Goal: Obtain resource: Obtain resource

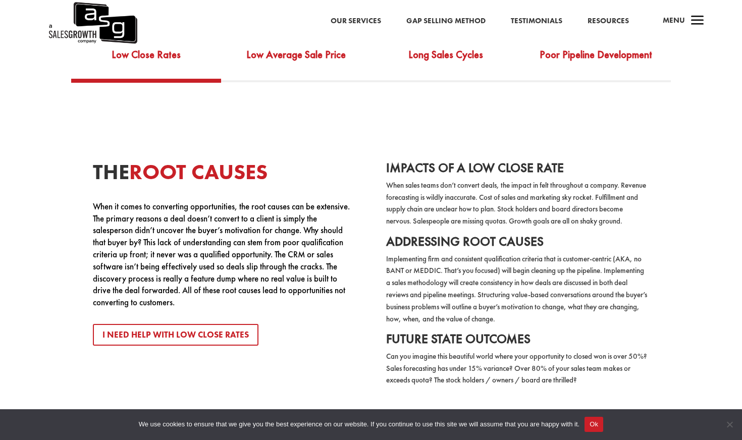
scroll to position [1864, 0]
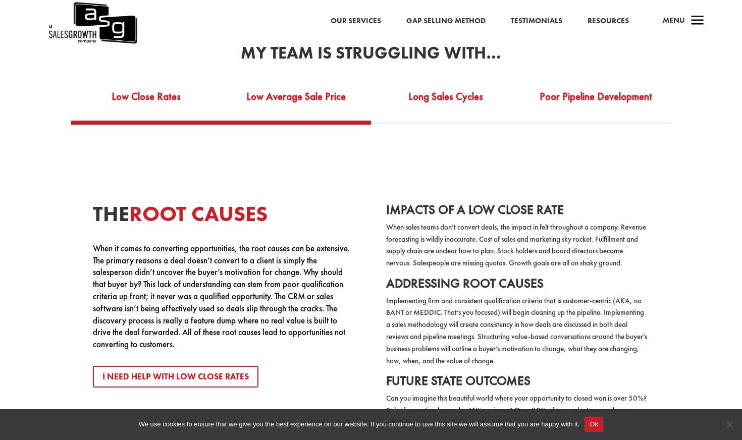
click at [311, 96] on link "Low Average Sale Price" at bounding box center [296, 103] width 150 height 35
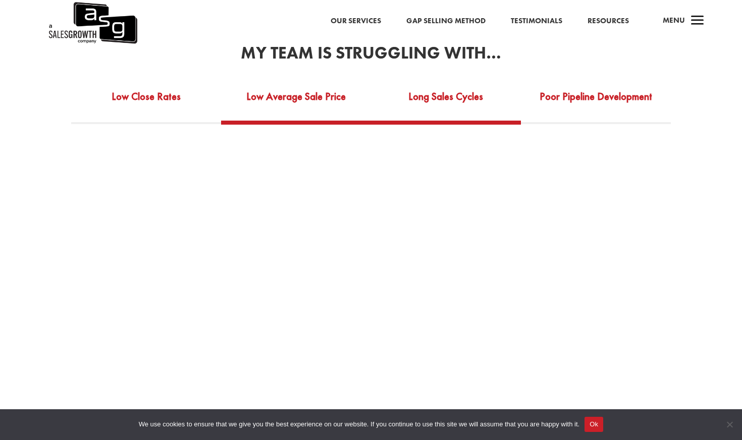
click at [446, 101] on link "Long Sales Cycles" at bounding box center [446, 103] width 150 height 35
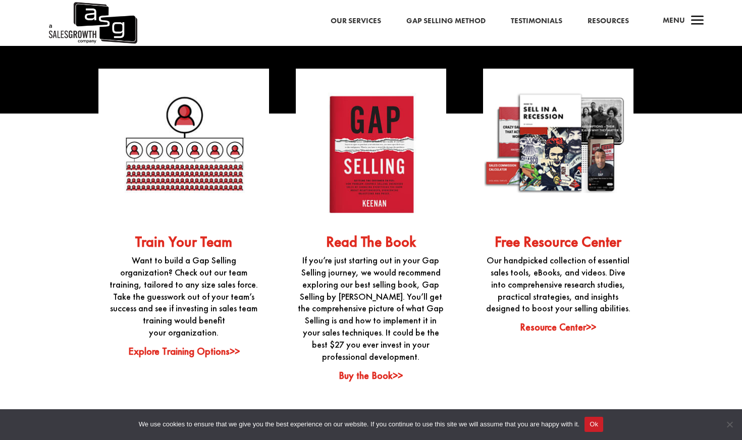
scroll to position [2399, 0]
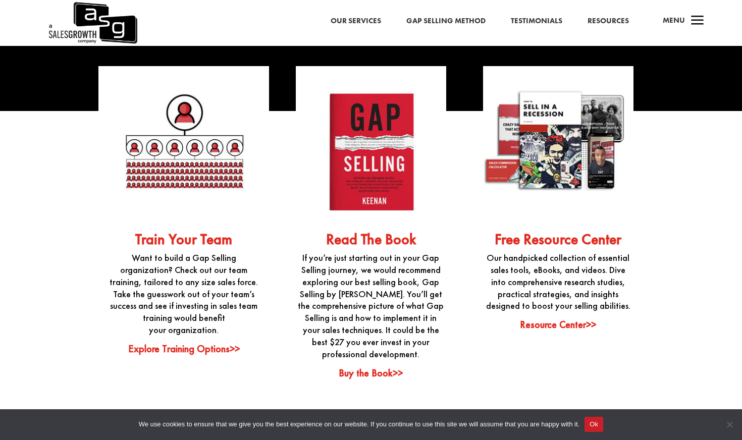
click at [192, 343] on link "Explore Training Options>>" at bounding box center [184, 348] width 112 height 13
click at [564, 318] on div "Free Resource Center Our handpicked collection of essential sales tools, eBooks…" at bounding box center [558, 198] width 171 height 265
click at [567, 331] on link "Resource Center>>" at bounding box center [558, 324] width 76 height 13
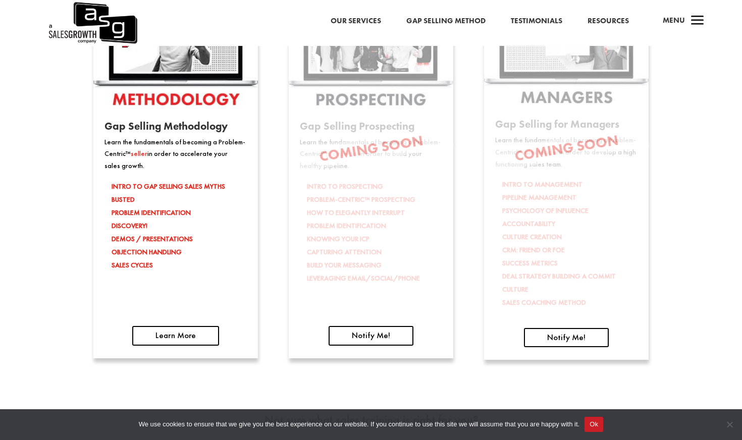
scroll to position [1581, 0]
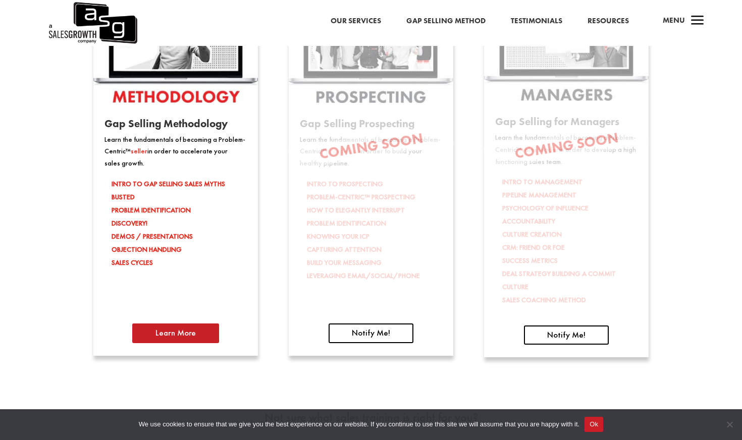
click at [199, 332] on link "Learn More" at bounding box center [175, 333] width 87 height 19
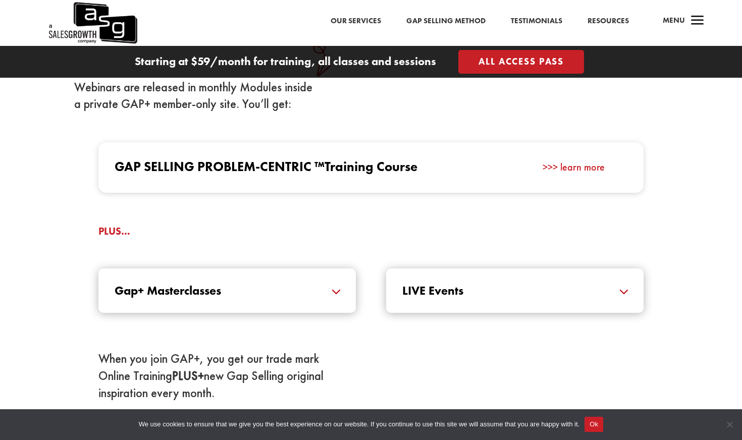
scroll to position [1162, 0]
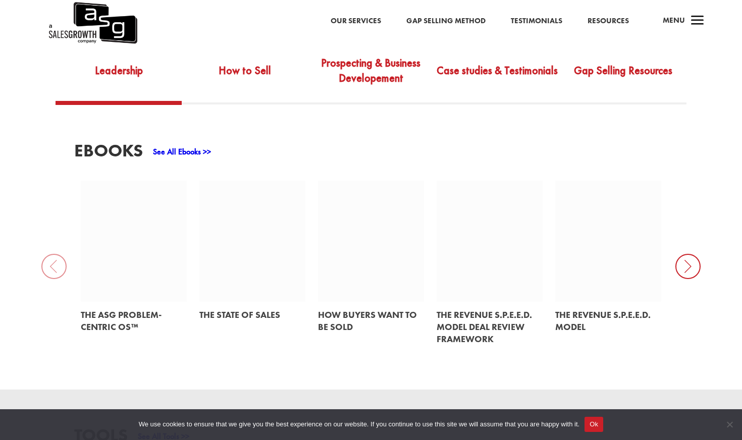
scroll to position [391, 0]
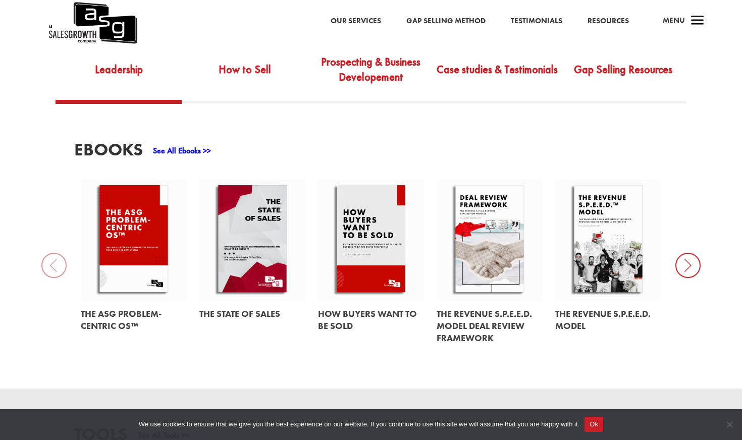
click at [693, 253] on icon at bounding box center [687, 265] width 25 height 25
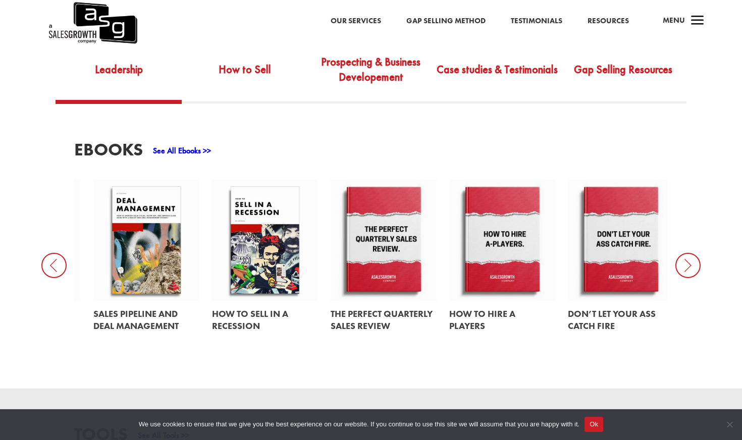
click at [692, 253] on icon at bounding box center [687, 265] width 25 height 25
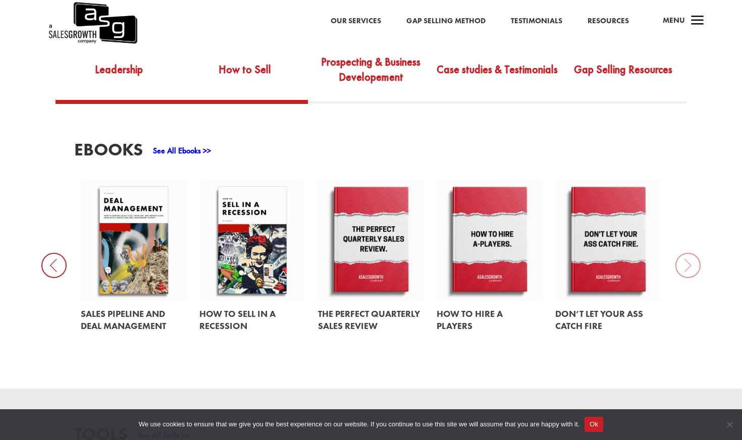
click at [249, 57] on link "How to Sell" at bounding box center [245, 76] width 126 height 47
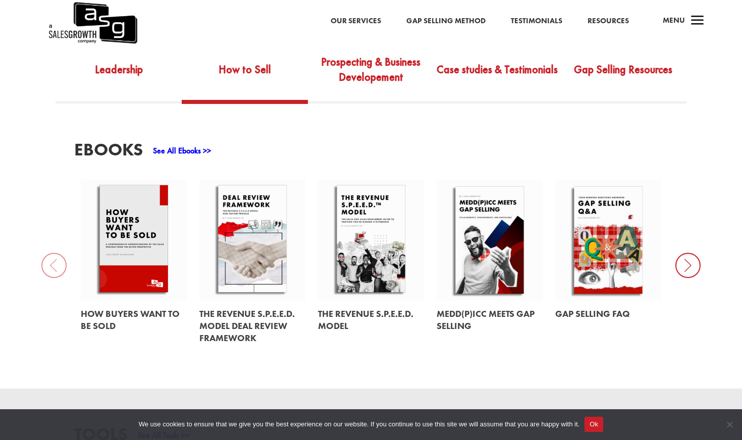
click at [682, 253] on icon at bounding box center [687, 265] width 25 height 25
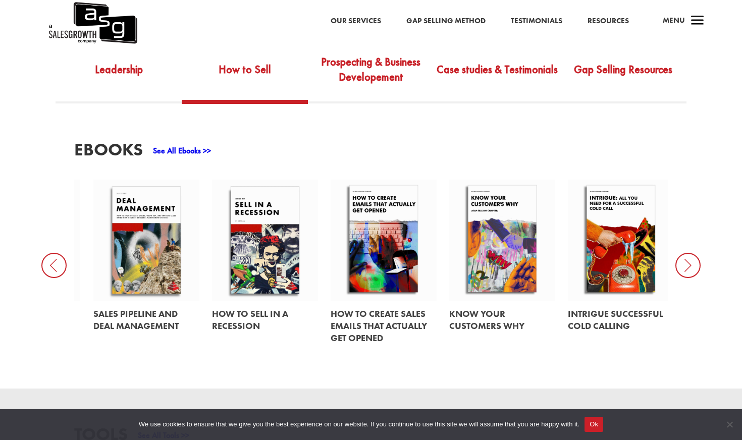
click at [682, 253] on icon at bounding box center [687, 265] width 25 height 25
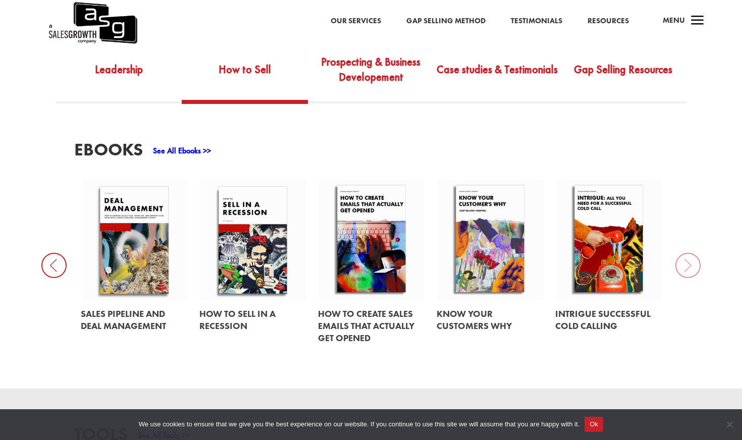
click at [682, 247] on div "EBooks See All Ebooks >> How Buyers Want to be Sold The Revenue S.P.E.E.D. Mode…" at bounding box center [371, 245] width 742 height 285
click at [389, 68] on link "Prospecting & Business Developement" at bounding box center [371, 76] width 126 height 47
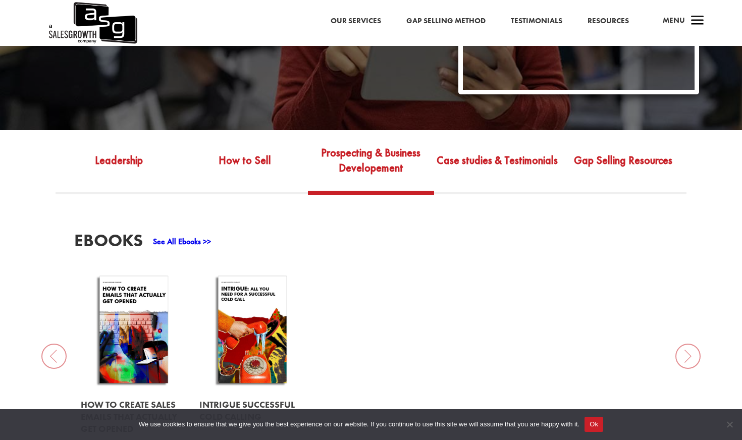
scroll to position [294, 0]
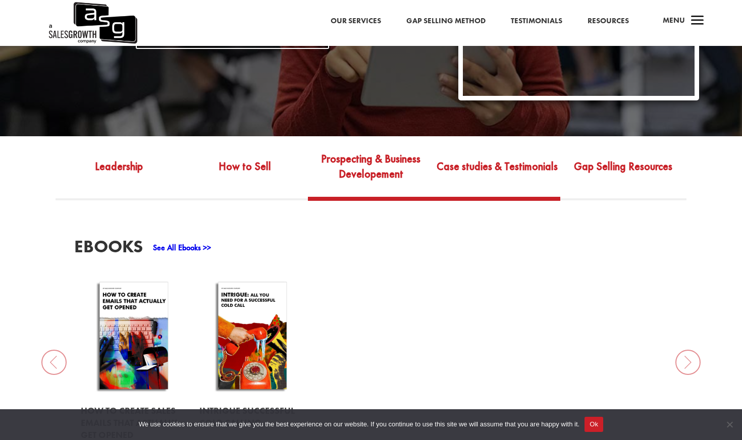
click at [504, 168] on link "Case studies & Testimonials" at bounding box center [497, 173] width 126 height 47
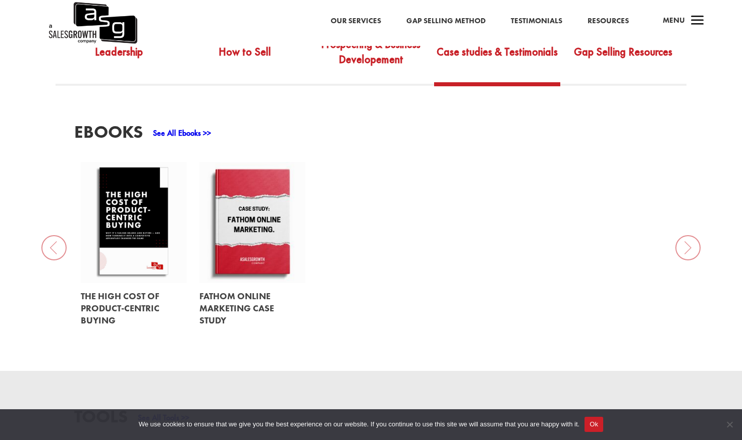
scroll to position [340, 0]
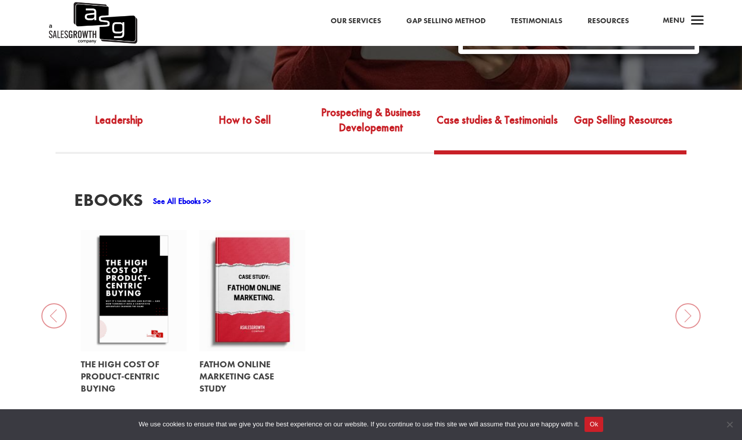
click at [596, 124] on link "Gap Selling Resources" at bounding box center [623, 126] width 126 height 47
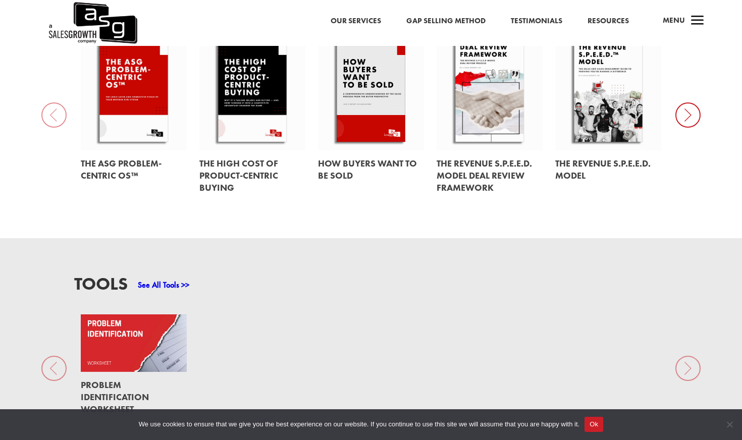
scroll to position [543, 0]
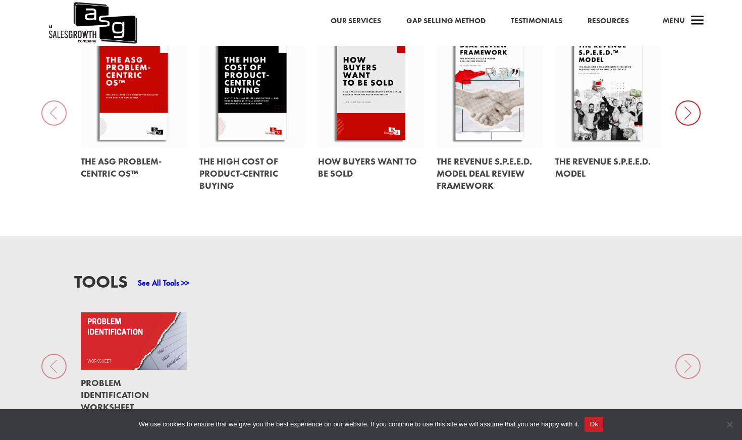
click at [125, 373] on link at bounding box center [134, 395] width 106 height 51
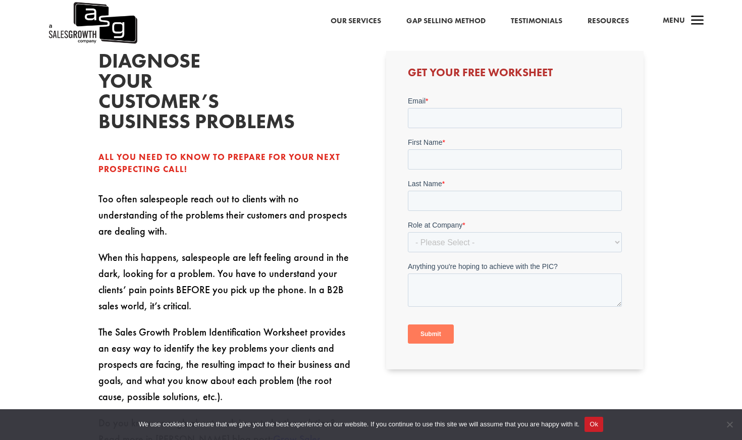
scroll to position [251, 0]
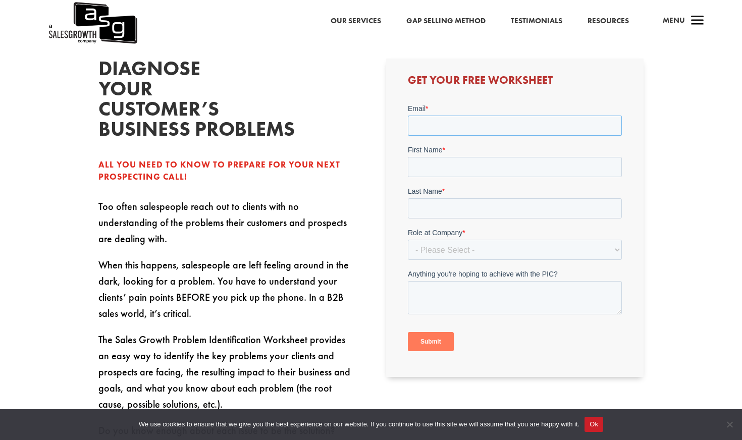
click at [467, 123] on input "Email *" at bounding box center [514, 125] width 214 height 20
type input "[EMAIL_ADDRESS][DOMAIN_NAME]"
type input "Sharad"
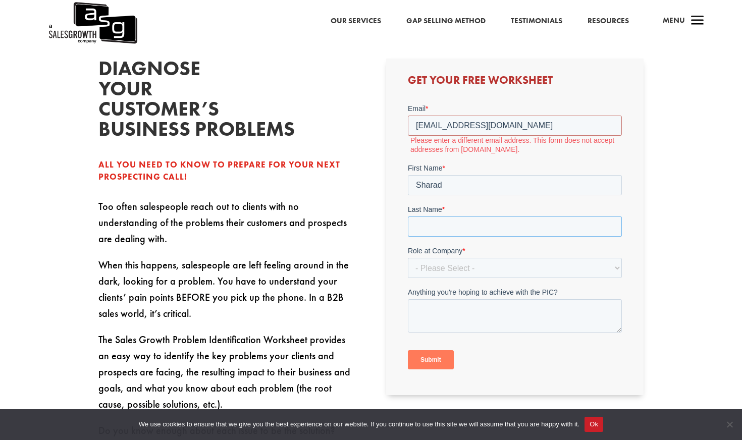
type input "Parekh"
select select "Individual Contributor (AE, SDR, CSM, etc)"
click option "Individual Contributor (AE, SDR, CSM, etc)" at bounding box center [407, 103] width 0 height 0
drag, startPoint x: 521, startPoint y: 120, endPoint x: 442, endPoint y: 119, distance: 78.8
click at [442, 119] on input "sharadmann@gmail.com" at bounding box center [514, 125] width 214 height 20
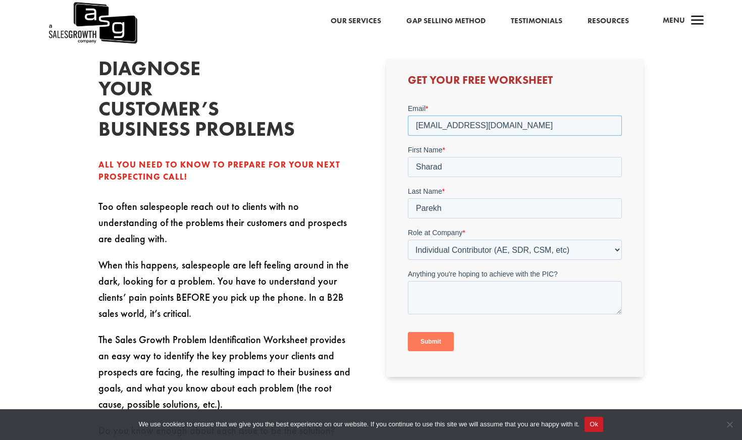
type input "sharad@getaitron.com"
click at [447, 347] on input "Submit" at bounding box center [430, 341] width 46 height 19
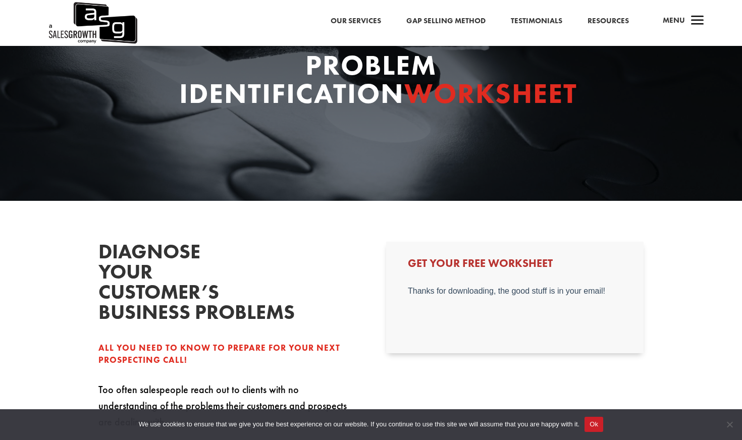
scroll to position [26, 0]
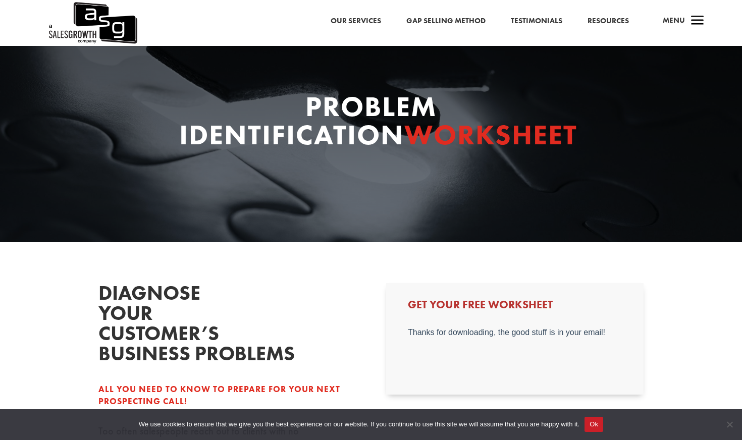
click at [465, 308] on h3 "Get Your Free Worksheet" at bounding box center [515, 307] width 214 height 16
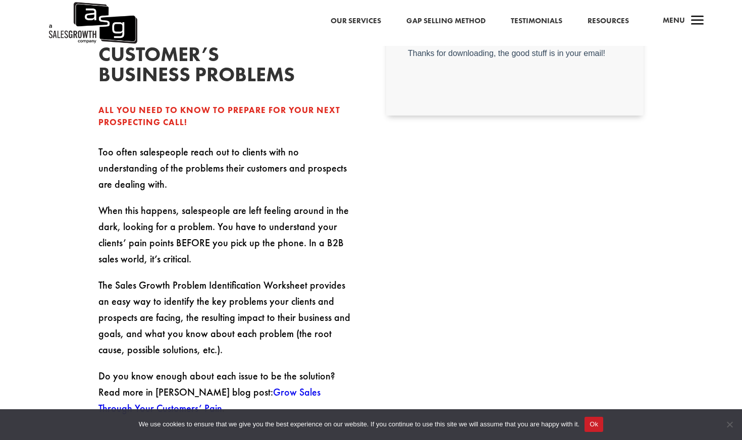
scroll to position [319, 0]
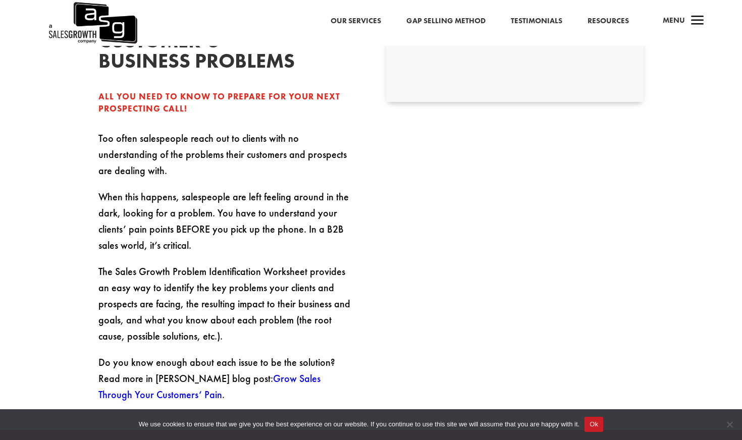
click at [135, 127] on div "Diagnose your customer’s business problems All you need to know to prepare for …" at bounding box center [226, 196] width 257 height 412
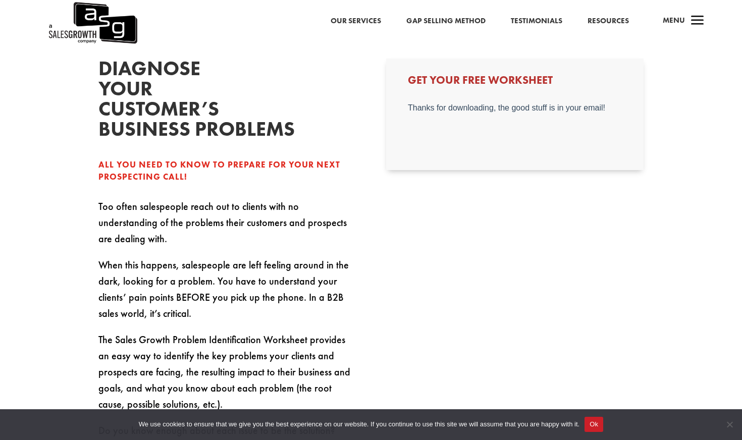
scroll to position [114, 0]
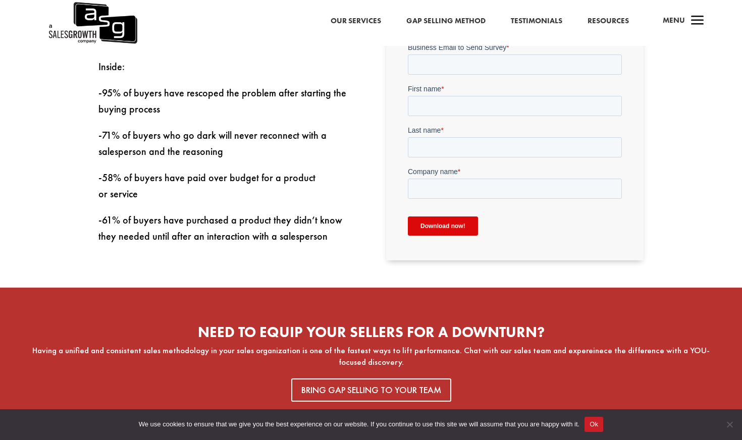
scroll to position [251, 0]
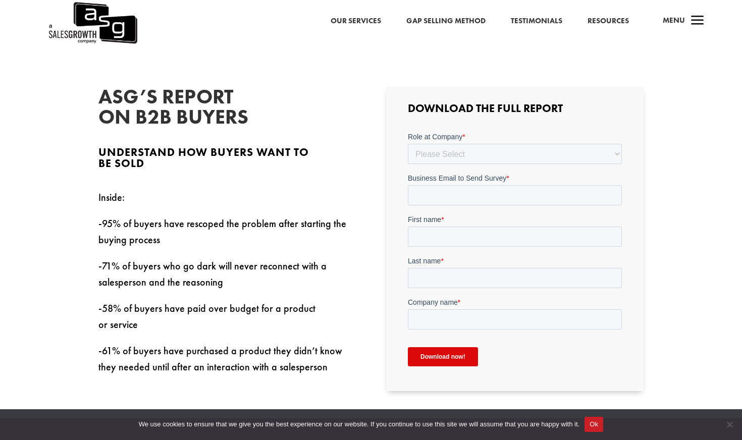
click at [602, 16] on link "Resources" at bounding box center [608, 21] width 41 height 13
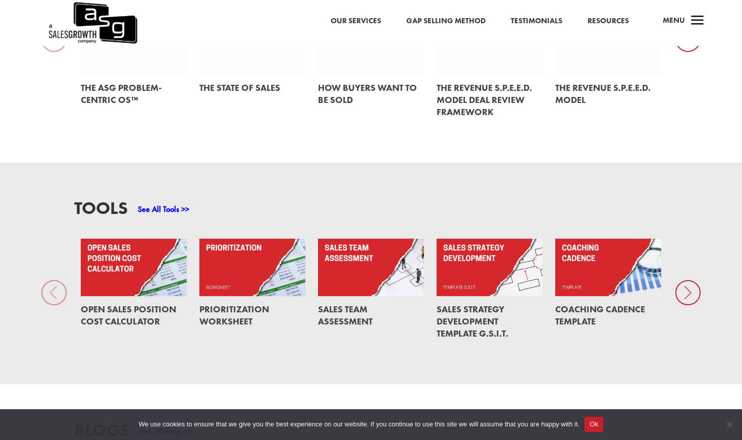
scroll to position [620, 0]
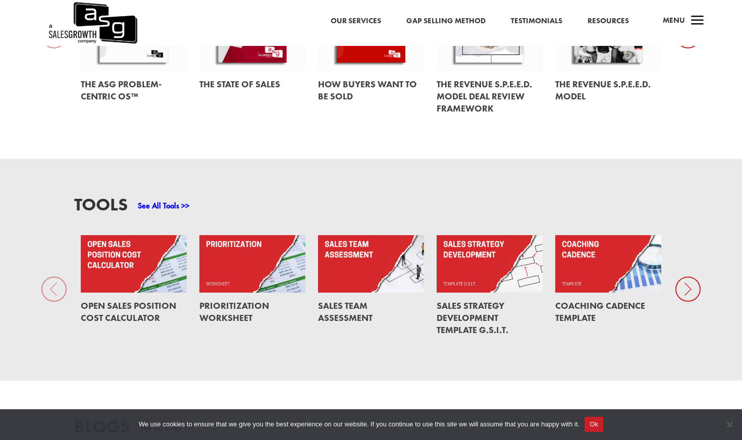
click at [174, 196] on div "See All Tools >>" at bounding box center [159, 204] width 62 height 16
click at [176, 200] on link "See All Tools >>" at bounding box center [163, 205] width 51 height 11
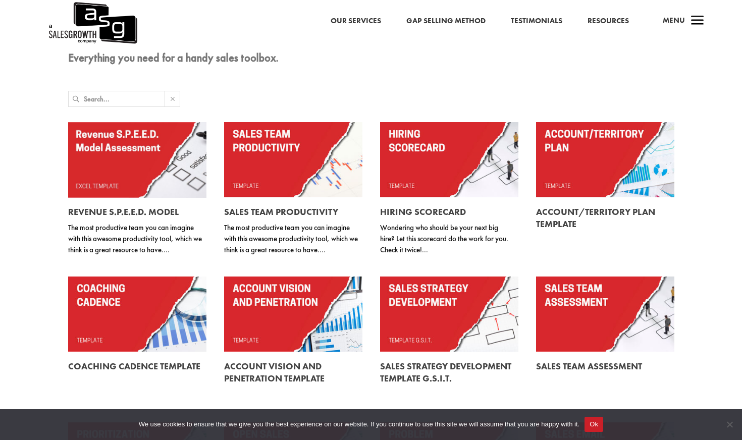
scroll to position [59, 0]
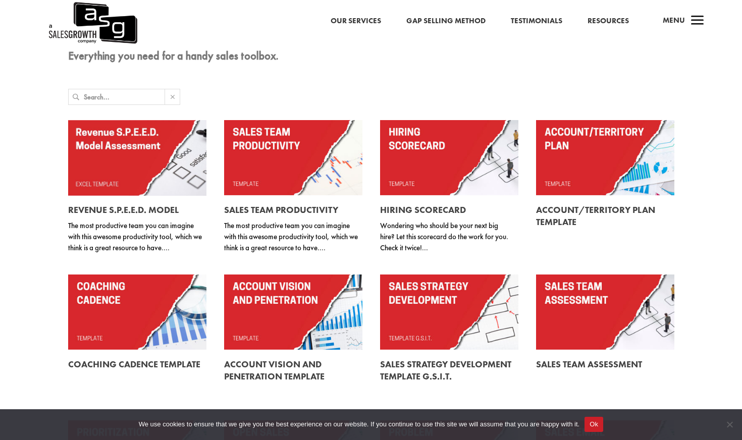
click at [150, 201] on link at bounding box center [137, 227] width 138 height 62
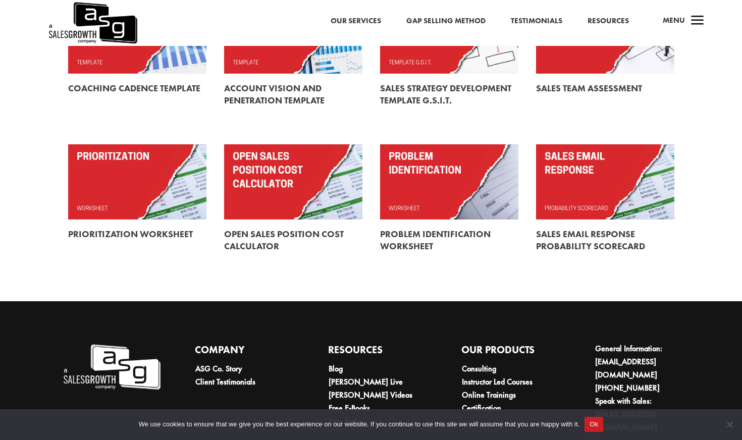
scroll to position [386, 0]
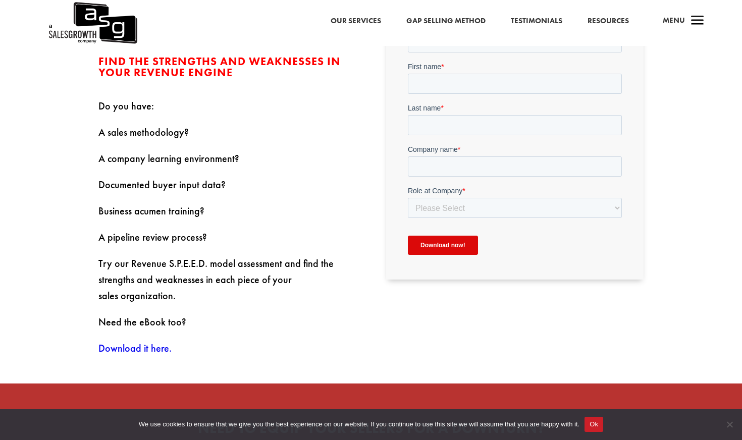
scroll to position [383, 0]
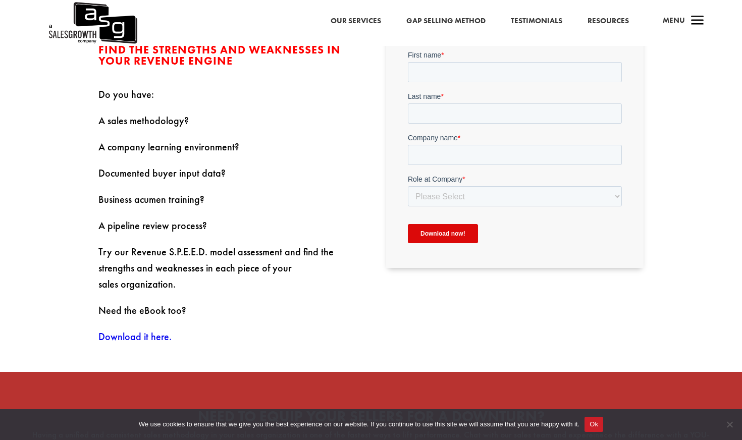
click at [146, 335] on link "Download it here." at bounding box center [134, 336] width 73 height 13
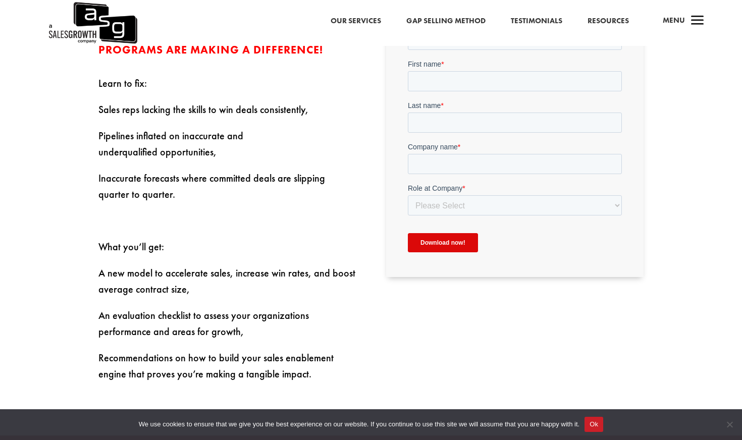
scroll to position [457, 0]
